Goal: Task Accomplishment & Management: Manage account settings

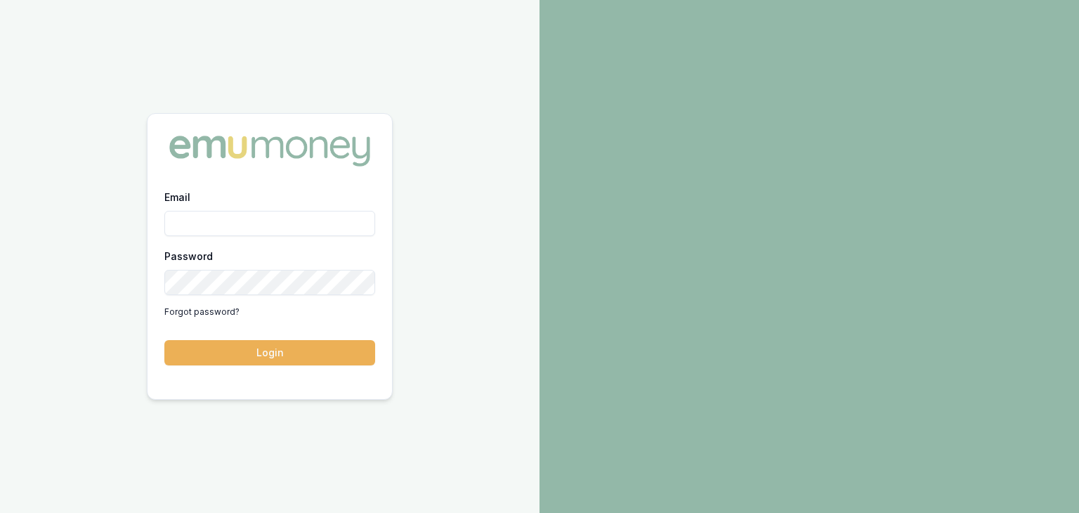
click at [204, 201] on div "Email" at bounding box center [269, 212] width 211 height 48
click at [222, 234] on input "Email" at bounding box center [269, 223] width 211 height 25
type input "pinkesh.patel@emumoney.com.au"
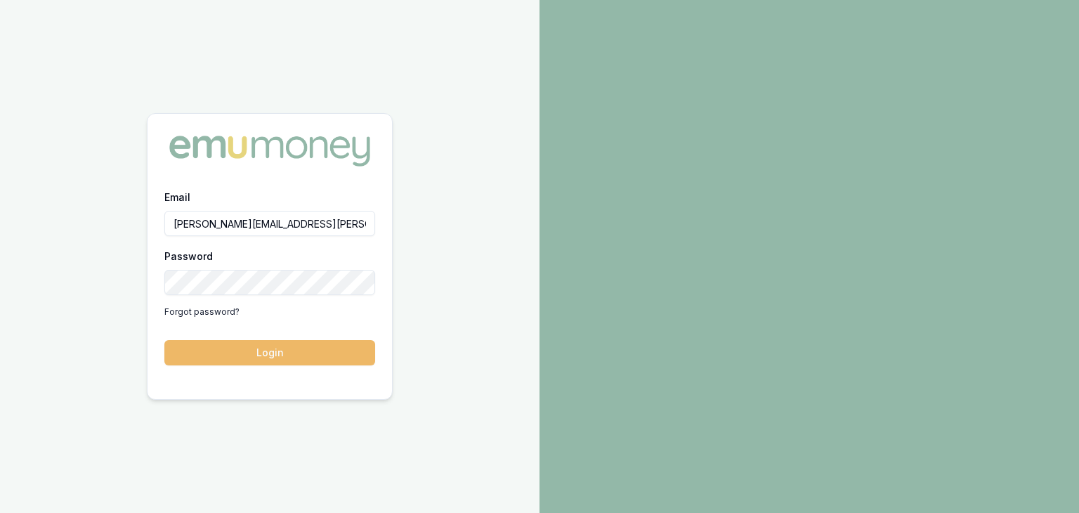
click at [284, 355] on button "Login" at bounding box center [269, 352] width 211 height 25
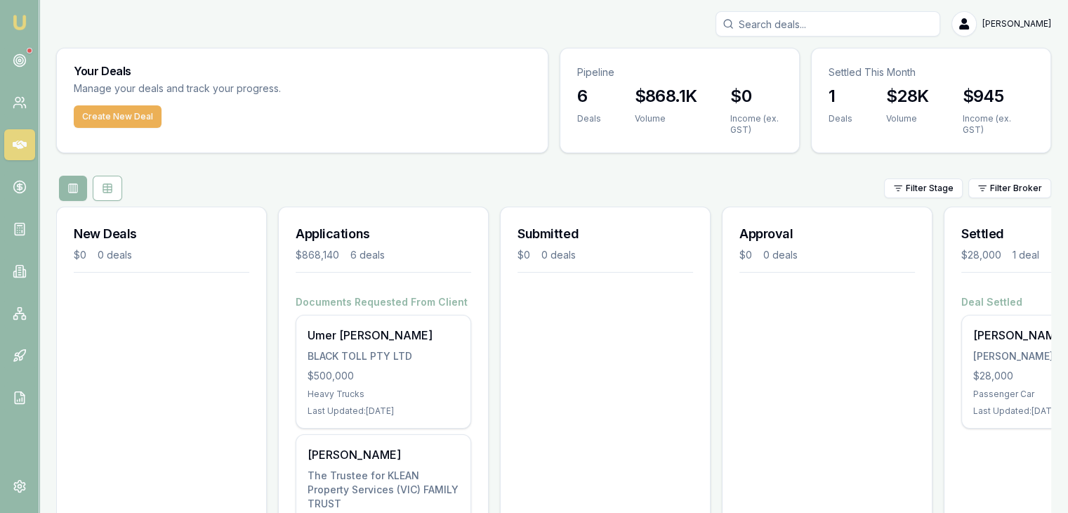
click at [29, 48] on div at bounding box center [30, 51] width 6 height 6
click at [17, 60] on icon at bounding box center [20, 60] width 14 height 14
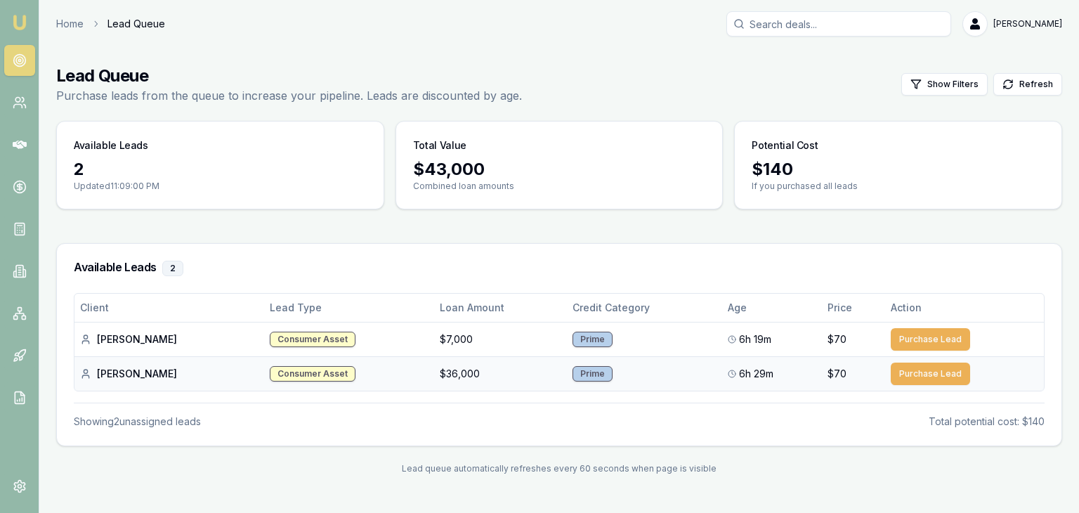
click at [115, 372] on div "Somil G." at bounding box center [169, 374] width 178 height 14
click at [897, 366] on button "Purchase Lead" at bounding box center [930, 373] width 79 height 22
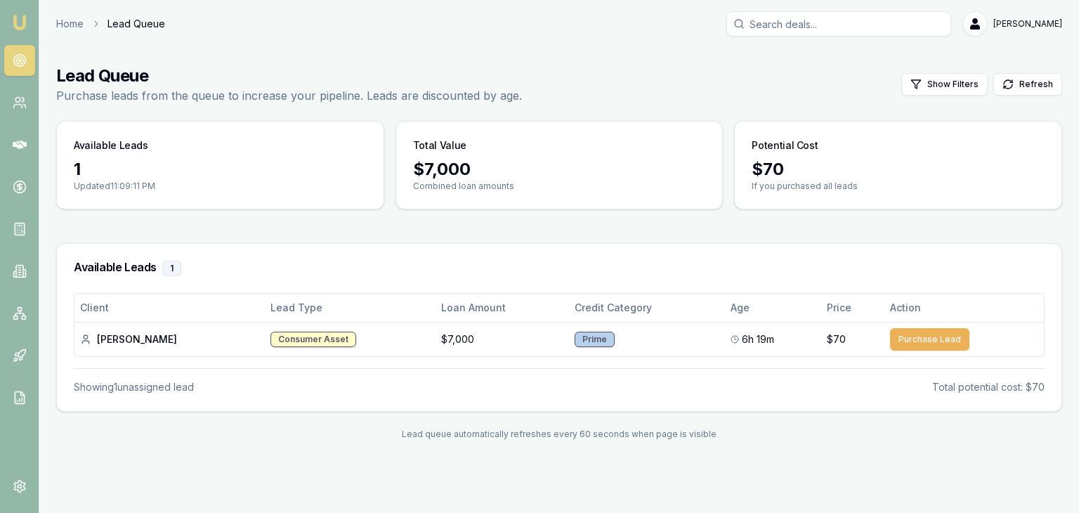
click at [804, 159] on div "$ 70" at bounding box center [897, 169] width 293 height 22
click at [8, 98] on link at bounding box center [19, 102] width 31 height 31
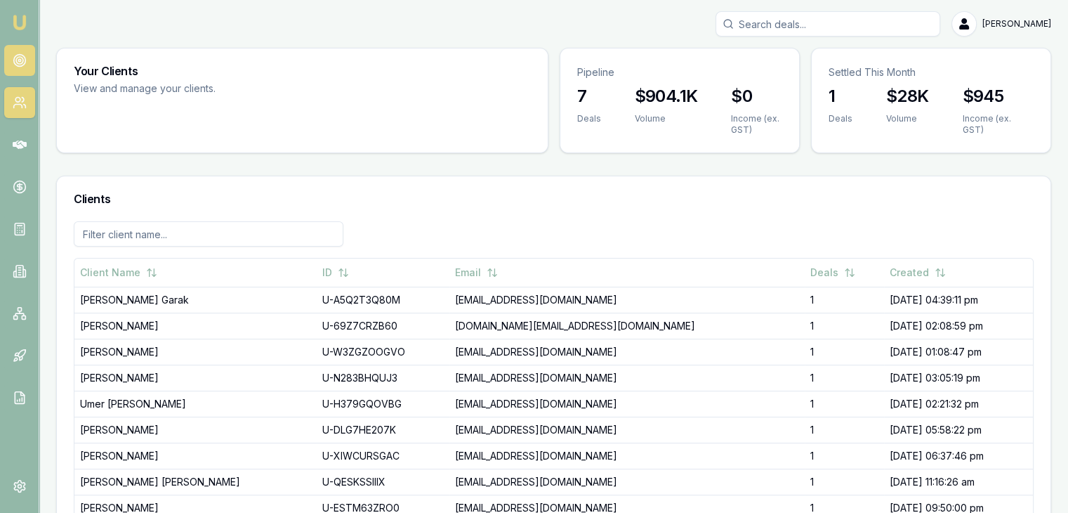
click at [17, 54] on icon at bounding box center [20, 60] width 14 height 14
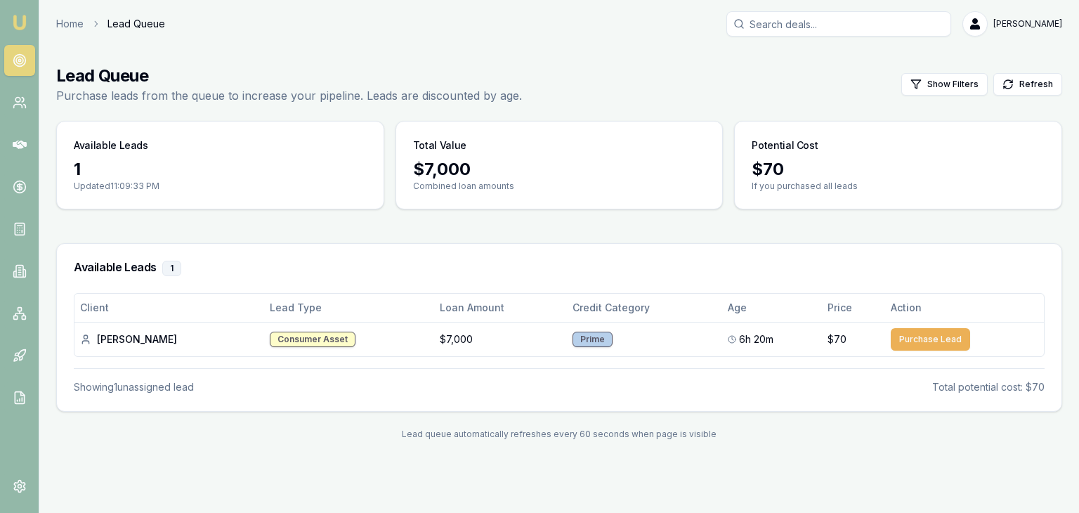
click at [143, 168] on div "1" at bounding box center [220, 169] width 293 height 22
click at [496, 158] on div "$ 7,000" at bounding box center [559, 169] width 293 height 22
click at [877, 147] on div "Potential Cost" at bounding box center [898, 139] width 327 height 37
click at [28, 15] on link "Emu Broker" at bounding box center [19, 22] width 22 height 22
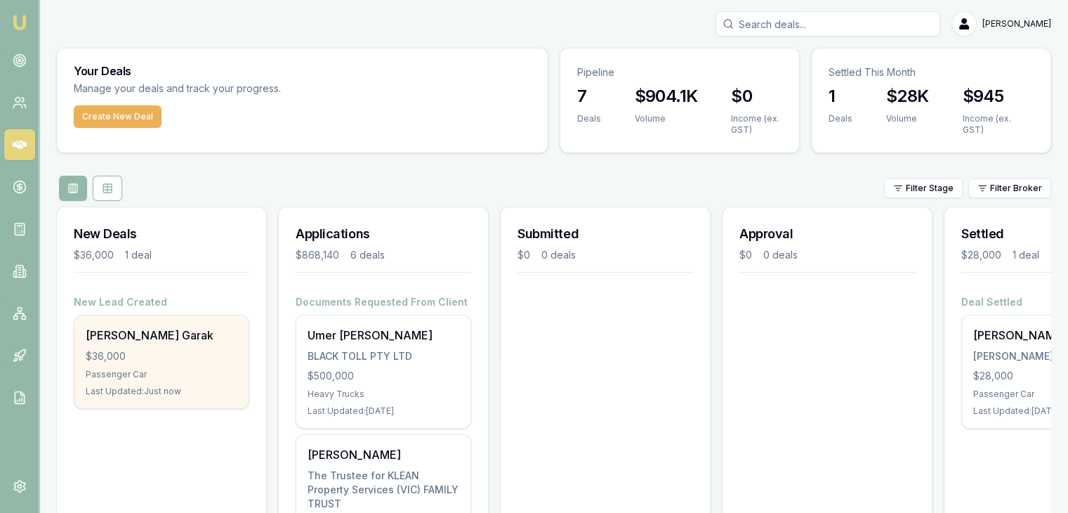
click at [149, 363] on div "Somil Garak $36,000 Passenger Car Last Updated: Just now" at bounding box center [161, 361] width 174 height 93
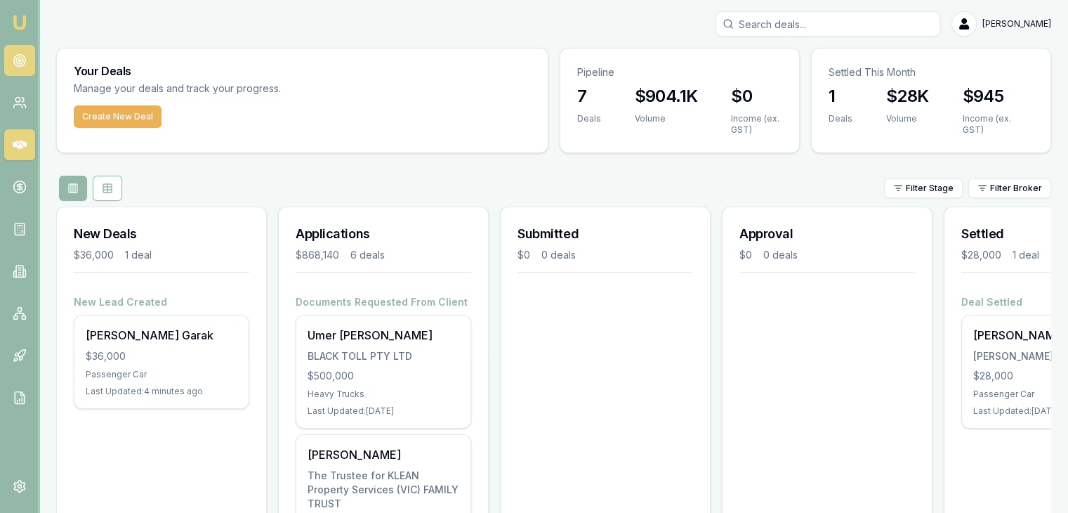
click at [18, 65] on icon at bounding box center [20, 60] width 14 height 14
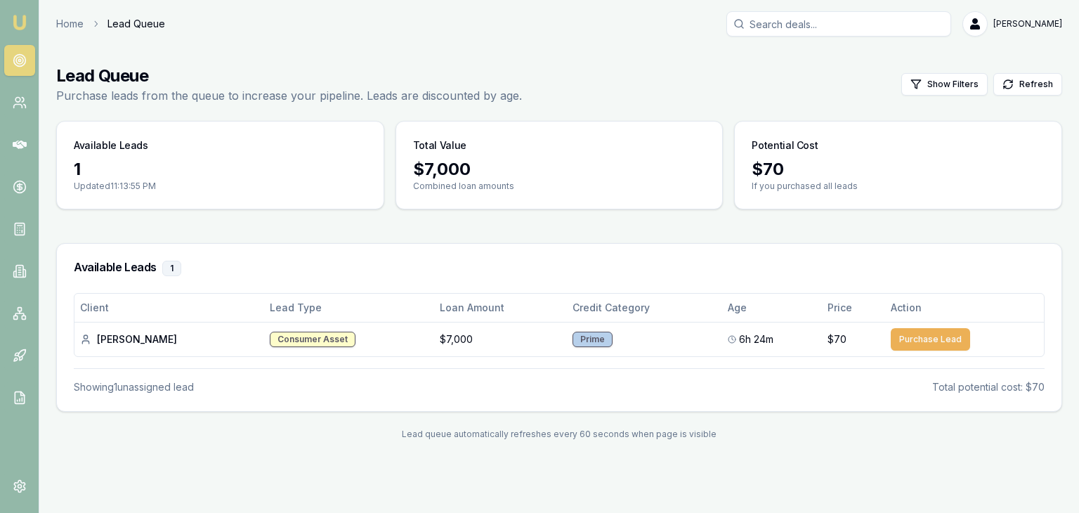
click at [32, 24] on nav "Emu Broker" at bounding box center [19, 212] width 39 height 424
click at [24, 23] on img at bounding box center [19, 22] width 17 height 17
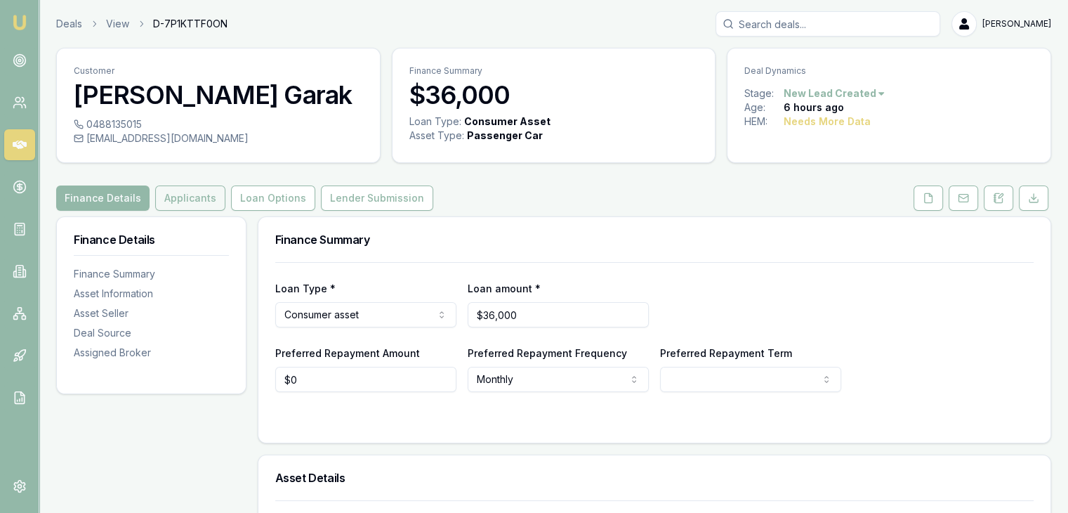
click at [178, 205] on button "Applicants" at bounding box center [190, 197] width 70 height 25
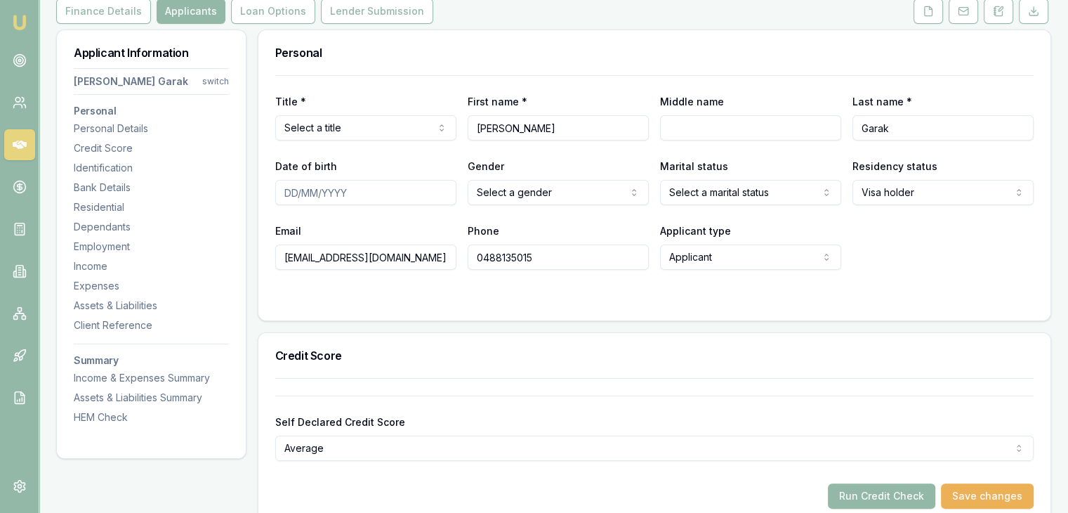
scroll to position [181, 0]
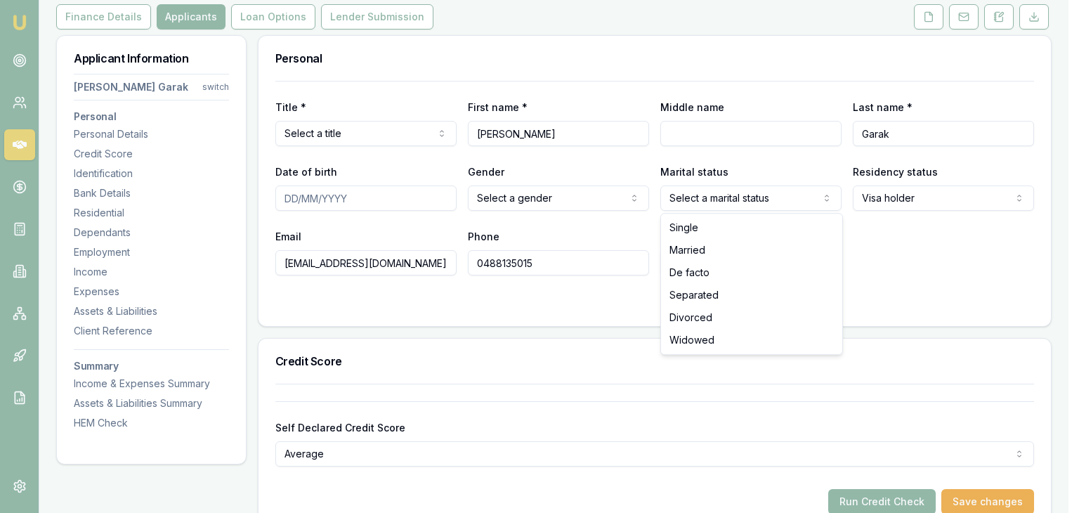
click at [711, 200] on html "Emu Broker Deals View D-7P1KTTF0ON [PERSON_NAME] Toggle Menu Customer [PERSON_N…" at bounding box center [539, 75] width 1079 height 513
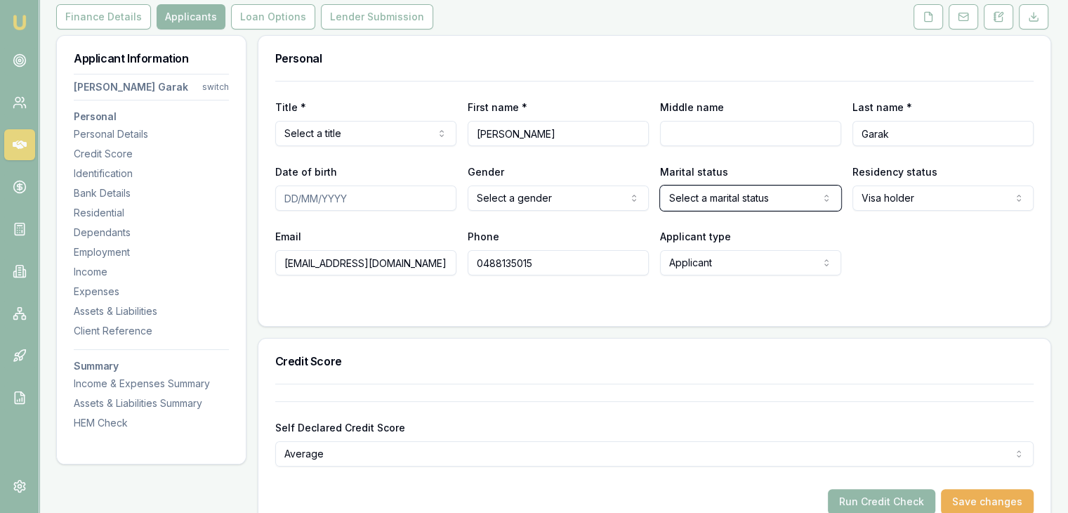
click at [711, 200] on html "Emu Broker Deals View D-7P1KTTF0ON [PERSON_NAME] Toggle Menu Customer [PERSON_N…" at bounding box center [534, 75] width 1068 height 513
click at [654, 317] on div "Title * Select a title Mr Mrs Miss Ms Dr [PERSON_NAME] First name * [PERSON_NAM…" at bounding box center [654, 203] width 792 height 245
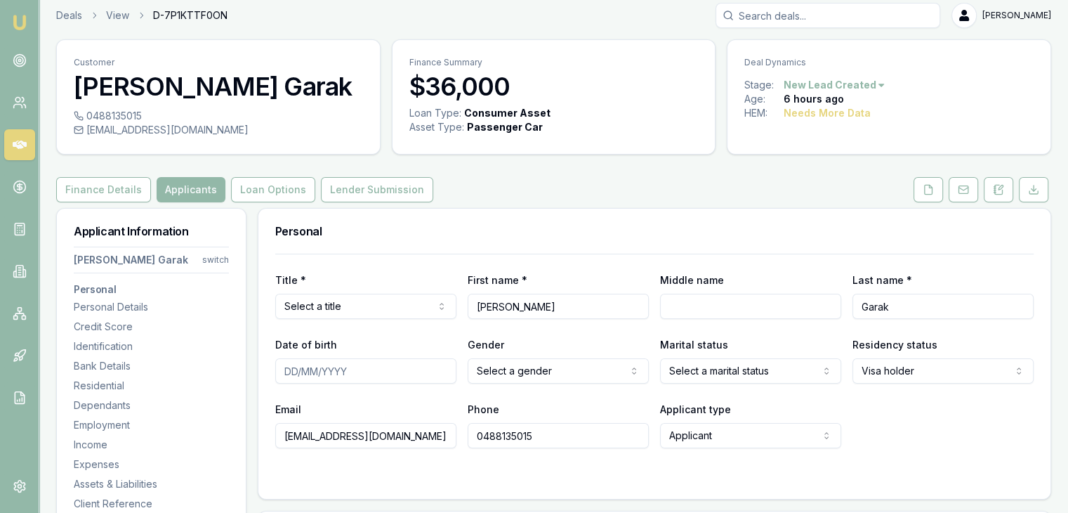
scroll to position [7, 0]
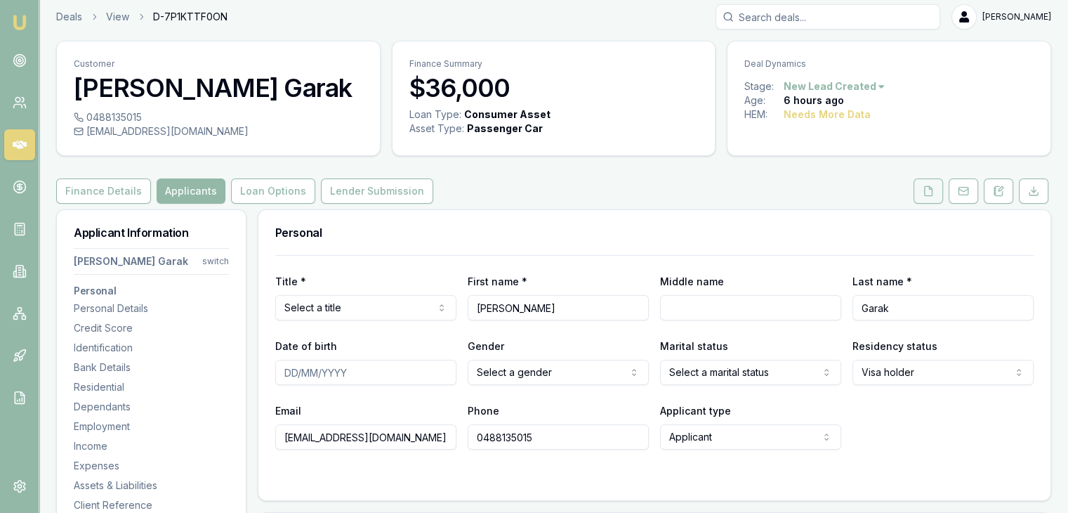
click at [927, 192] on icon at bounding box center [928, 190] width 11 height 11
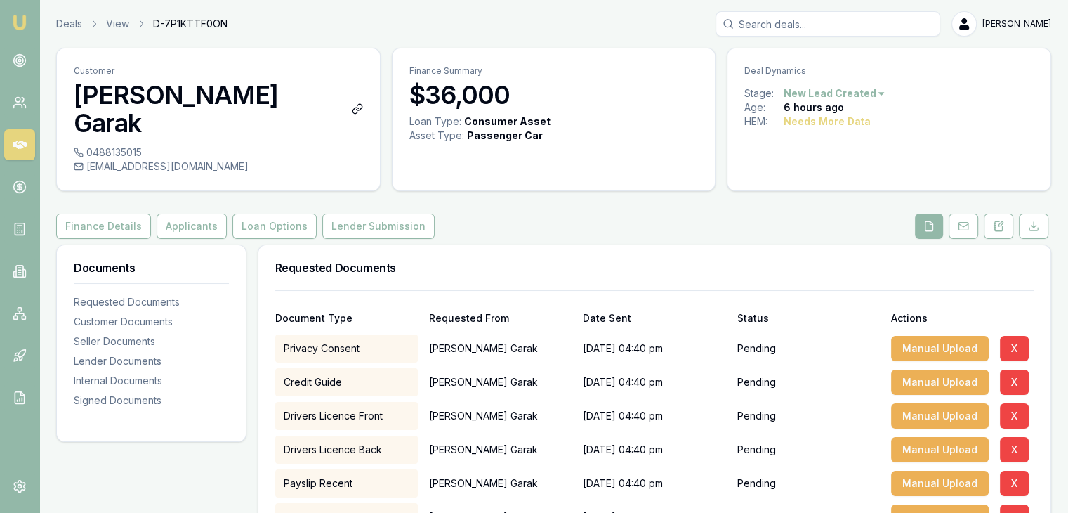
click at [93, 81] on h3 "[PERSON_NAME] Garak" at bounding box center [218, 109] width 289 height 56
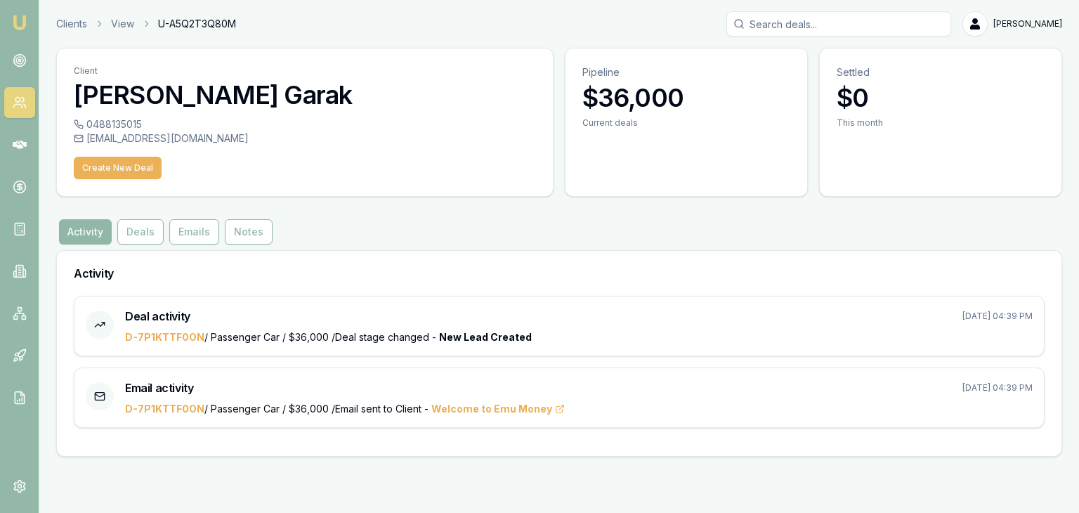
click at [77, 228] on button "Activity" at bounding box center [85, 231] width 53 height 25
click at [25, 67] on icon at bounding box center [20, 60] width 14 height 14
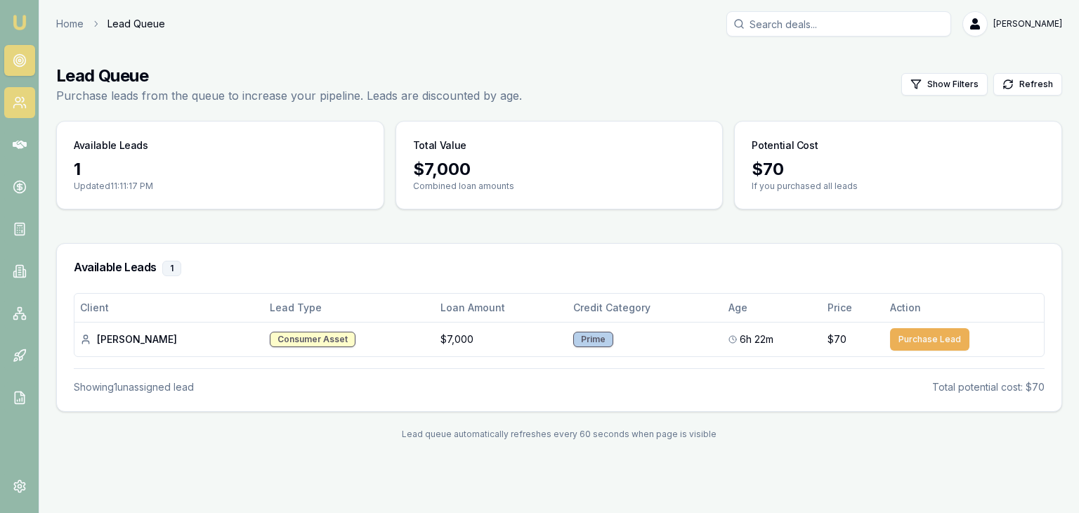
click at [15, 116] on link at bounding box center [19, 102] width 31 height 31
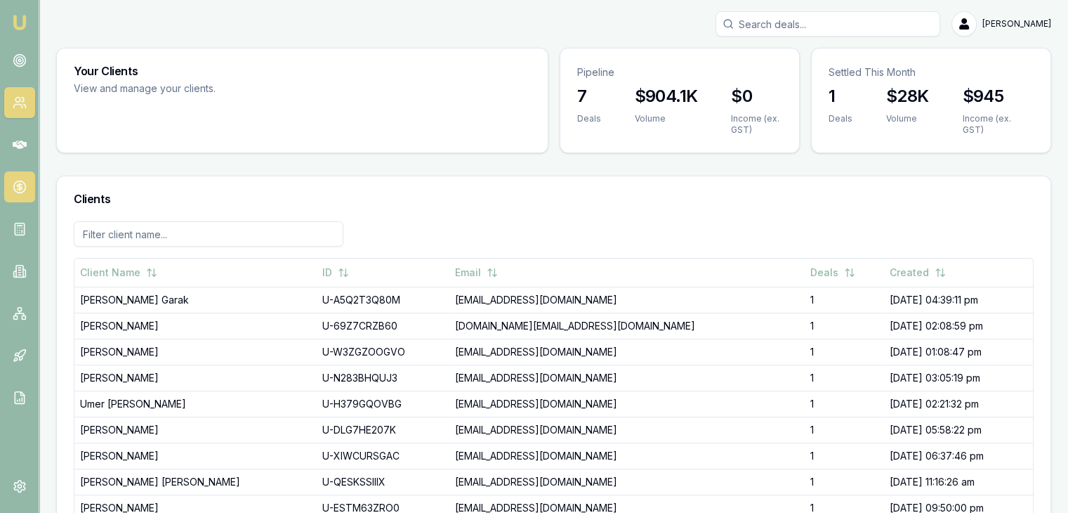
click at [16, 178] on link at bounding box center [19, 186] width 31 height 31
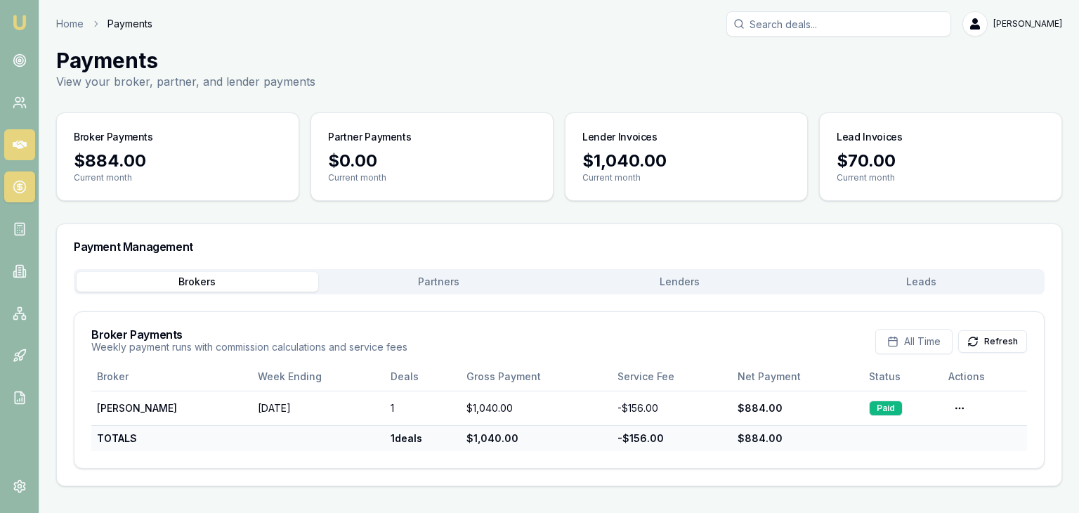
click at [13, 140] on icon at bounding box center [20, 145] width 14 height 14
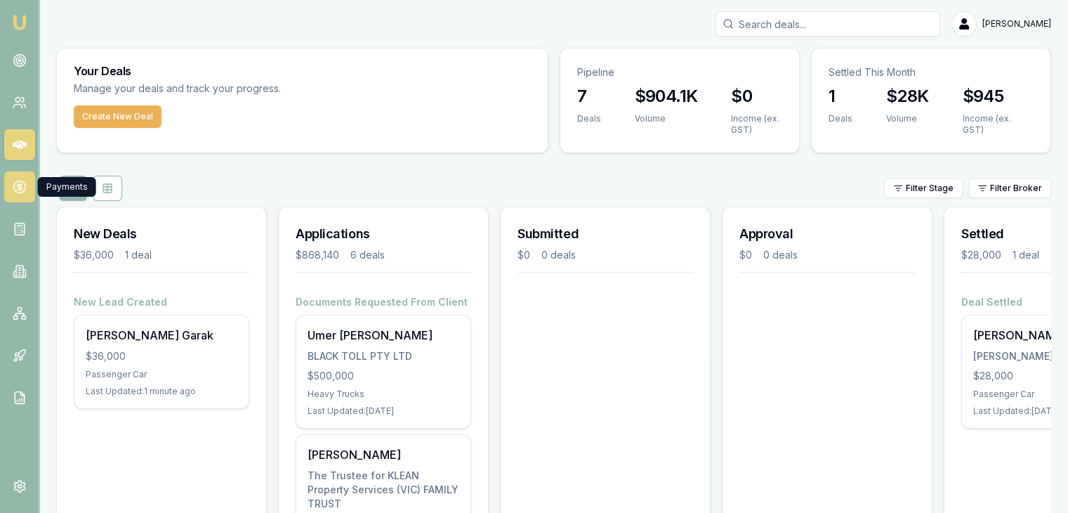
click at [14, 188] on circle at bounding box center [19, 187] width 12 height 12
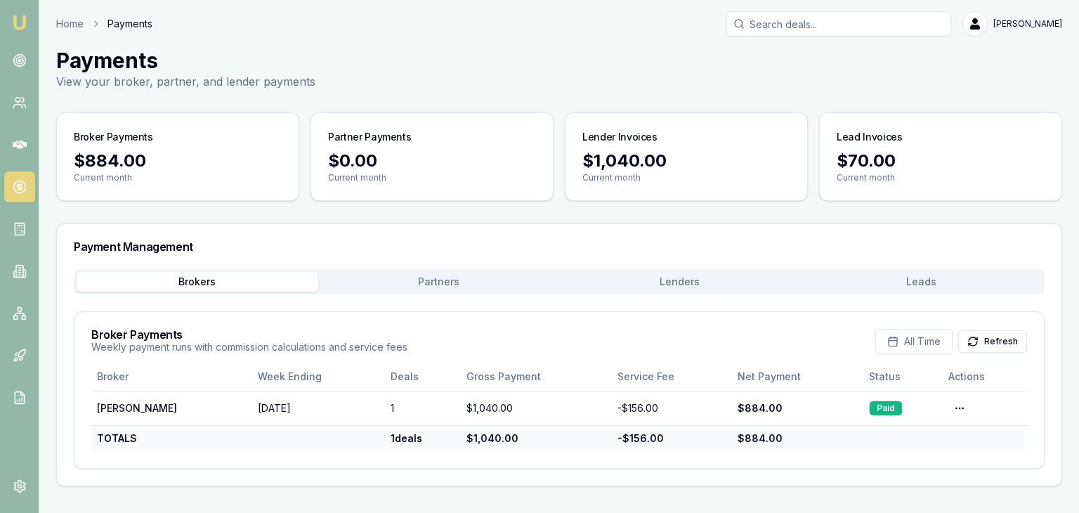
click at [472, 54] on div "Payments View your broker, partner, and lender payments" at bounding box center [559, 69] width 1006 height 42
